Goal: Information Seeking & Learning: Find specific fact

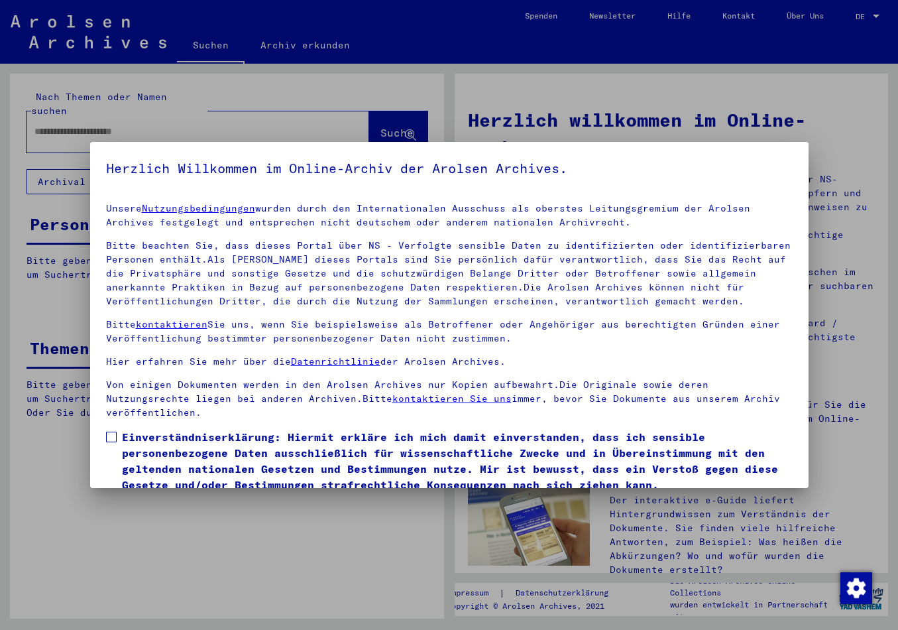
click at [109, 432] on span at bounding box center [111, 437] width 11 height 11
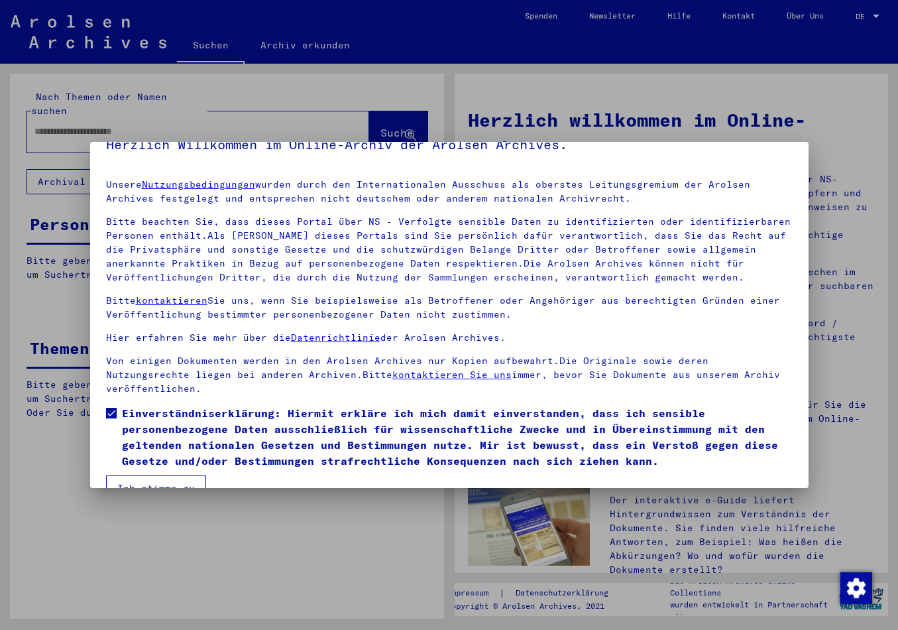
scroll to position [38, 0]
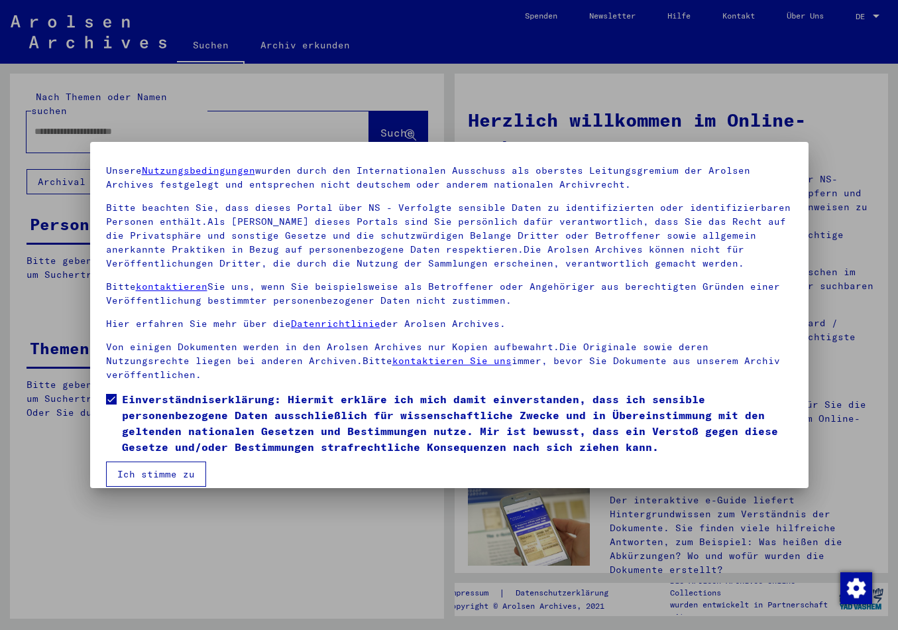
click at [147, 461] on button "Ich stimme zu" at bounding box center [156, 473] width 100 height 25
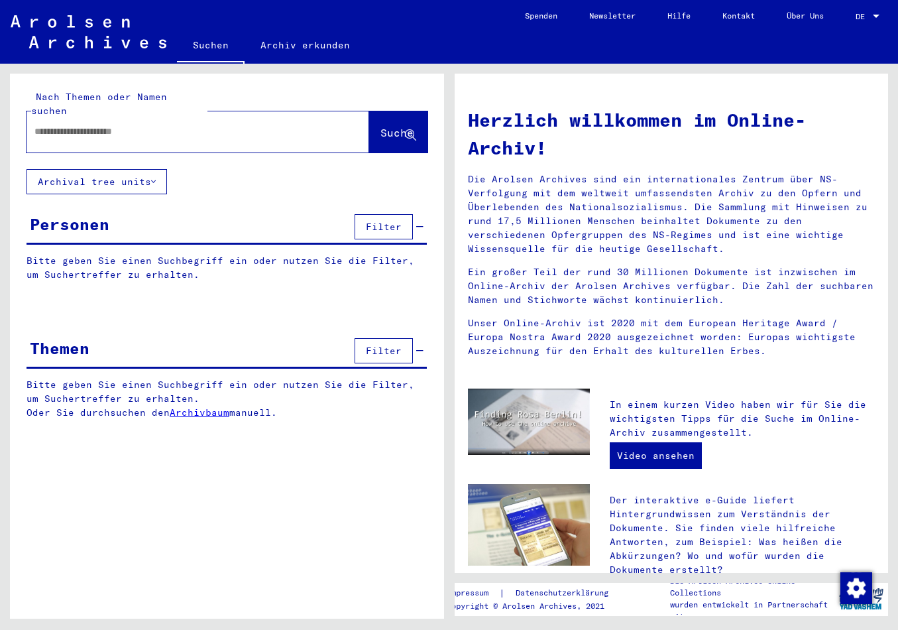
click at [62, 125] on input "text" at bounding box center [181, 132] width 295 height 14
paste input "**********"
drag, startPoint x: 131, startPoint y: 118, endPoint x: 123, endPoint y: 120, distance: 8.2
click at [123, 125] on input "**********" at bounding box center [181, 132] width 295 height 14
type input "**********"
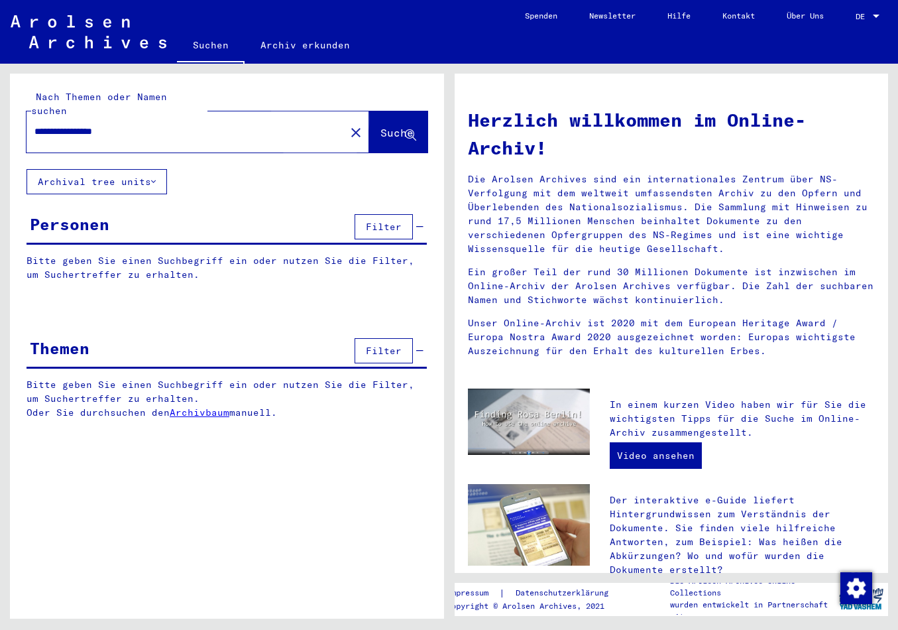
click at [381, 126] on span "Suche" at bounding box center [397, 132] width 33 height 13
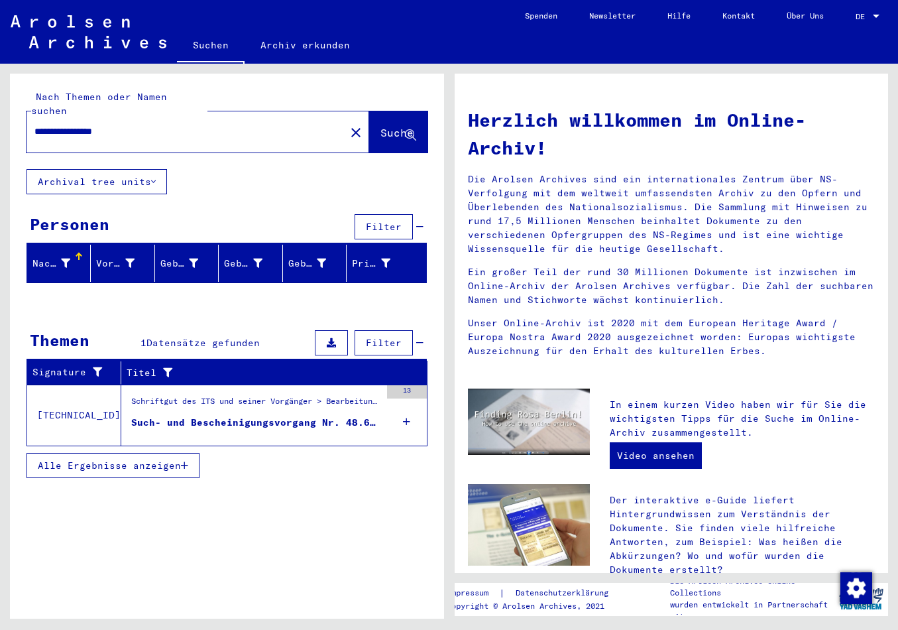
click at [162, 395] on div "Schriftgut des ITS und seiner Vorgänger > Bearbeitung von Anfragen > Fallbezoge…" at bounding box center [255, 404] width 249 height 19
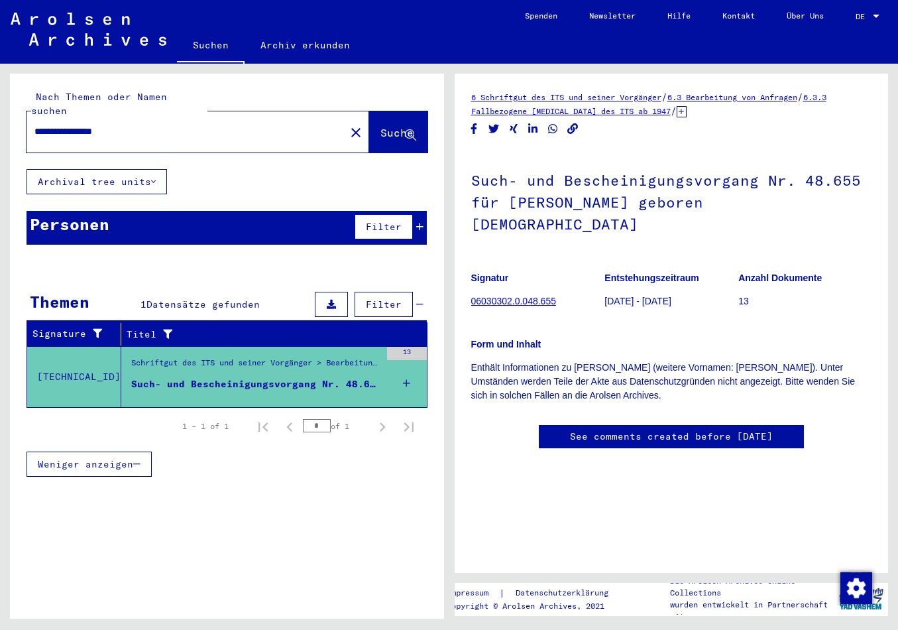
click at [515, 296] on link "06030302.0.048.655" at bounding box center [513, 301] width 85 height 11
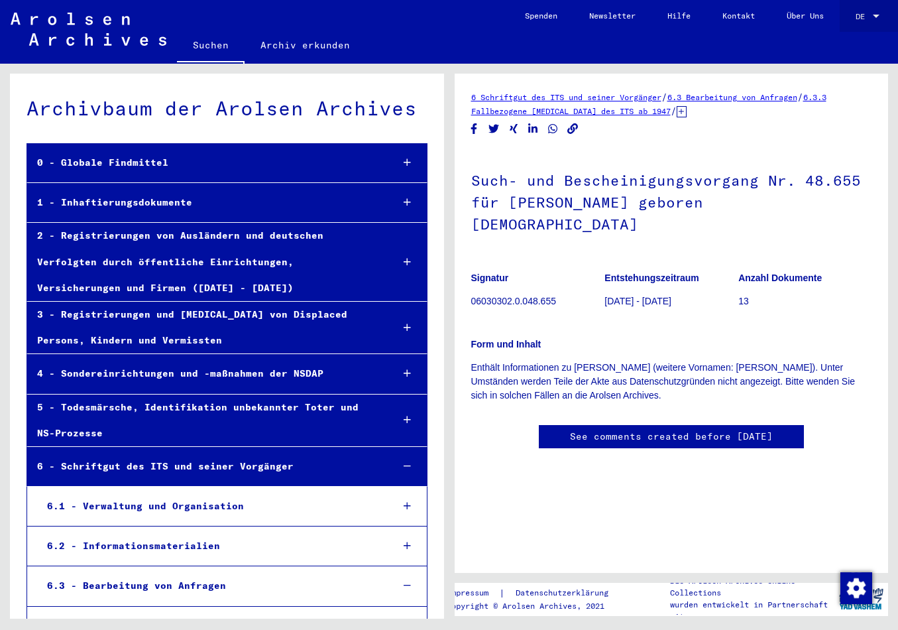
click at [872, 15] on div at bounding box center [876, 16] width 12 height 9
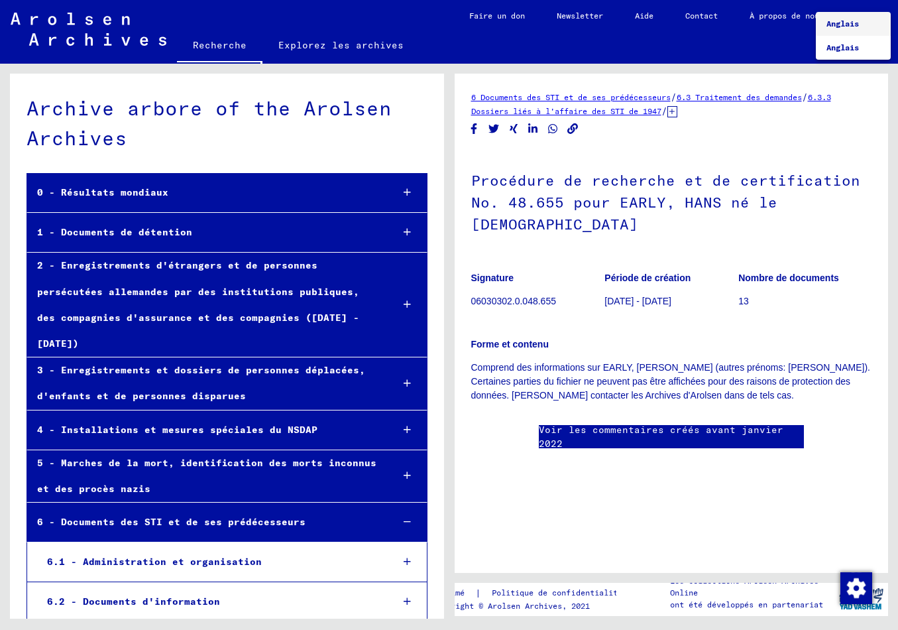
click at [591, 416] on div at bounding box center [449, 315] width 898 height 630
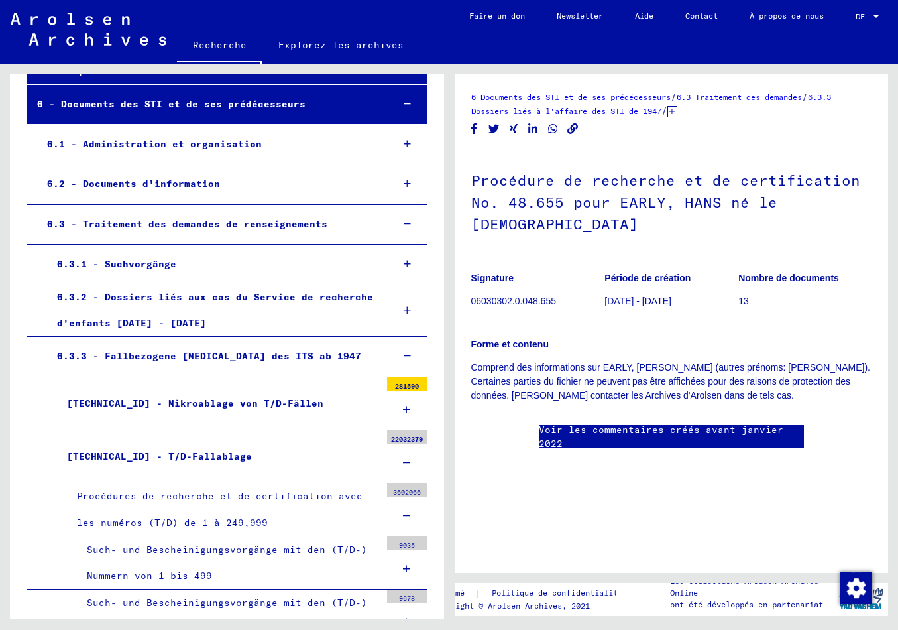
scroll to position [557, 0]
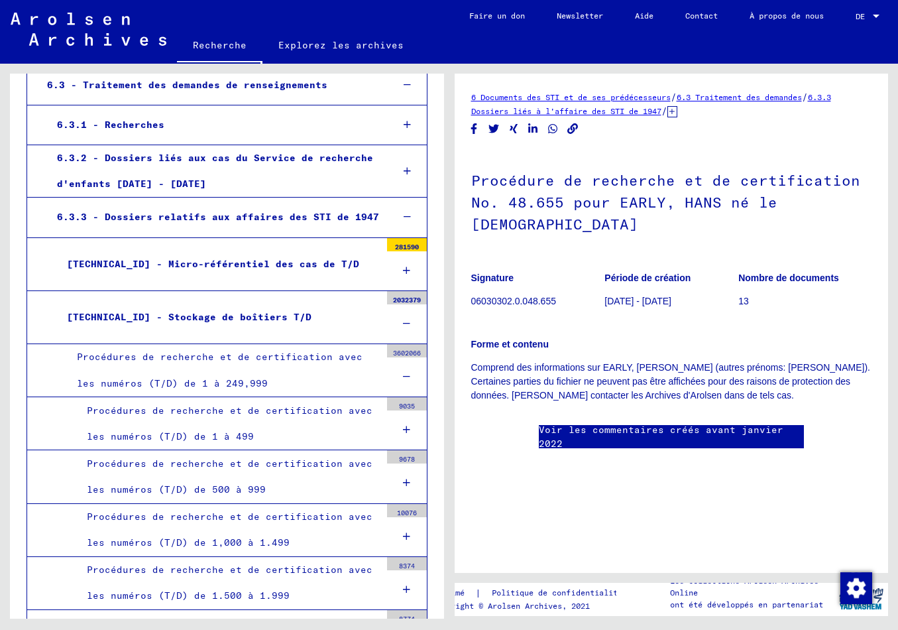
click at [676, 109] on link "6.3.3 Dossiers liés à l'affaire des STI de 1947" at bounding box center [651, 104] width 360 height 24
click at [678, 111] on icon at bounding box center [673, 111] width 10 height 11
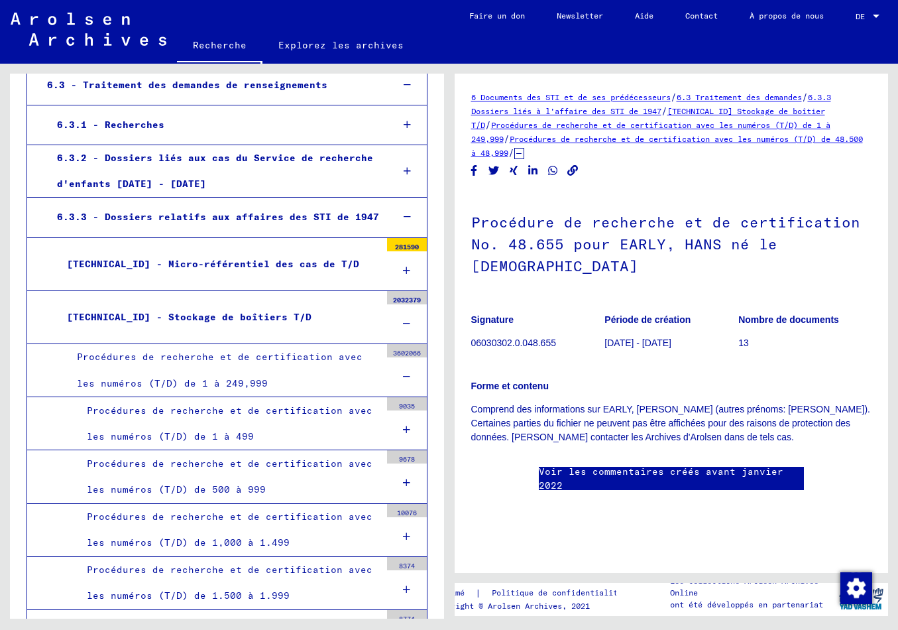
click at [682, 363] on div "Forme et contenu Comprend des informations sur EARLY, [PERSON_NAME] (autres pré…" at bounding box center [671, 403] width 401 height 81
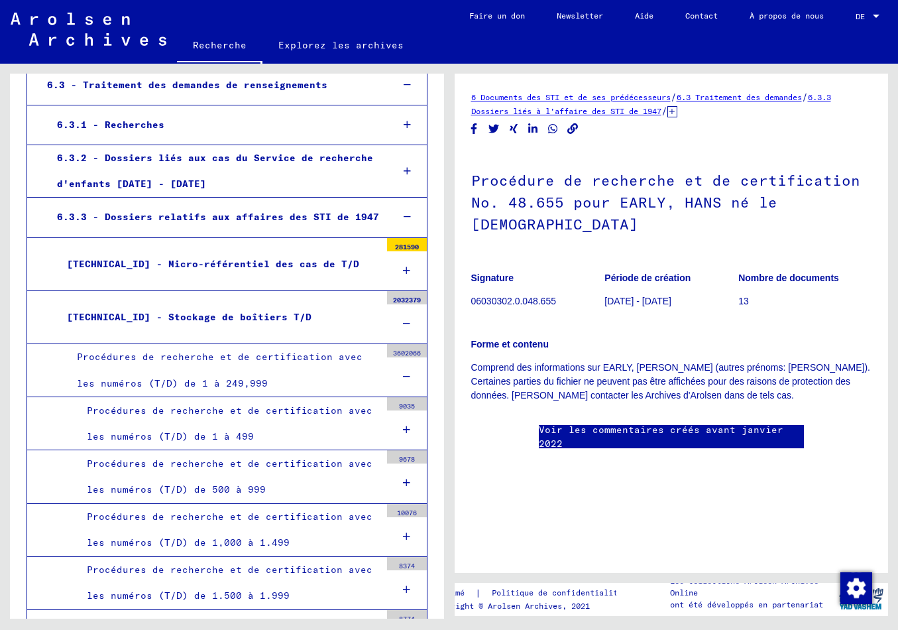
click at [696, 19] on link "Contact" at bounding box center [702, 16] width 64 height 32
click at [464, 97] on yv-its-full-details "6 Documents des STI et de ses prédécesseurs / 6.3 Traitement des demandes / 6.3…" at bounding box center [672, 282] width 434 height 385
click at [467, 93] on yv-its-full-details "6 Documents des STI et de ses prédécesseurs / 6.3 Traitement des demandes / 6.3…" at bounding box center [672, 282] width 434 height 385
click at [577, 262] on figure "Signature 06030302.0.048.655" at bounding box center [537, 292] width 133 height 60
click at [386, 23] on mat-toolbar "Recherche Explorez les archives Detailfragen/-infos zu den Dokumenten? Stelle h…" at bounding box center [449, 32] width 898 height 64
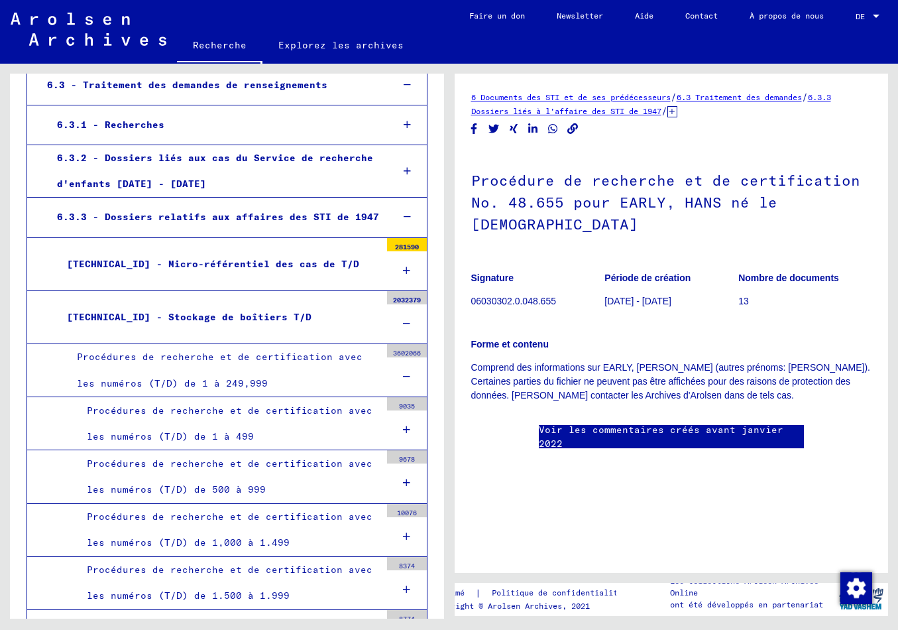
click at [696, 17] on link "Contact" at bounding box center [702, 16] width 64 height 32
